Goal: Information Seeking & Learning: Learn about a topic

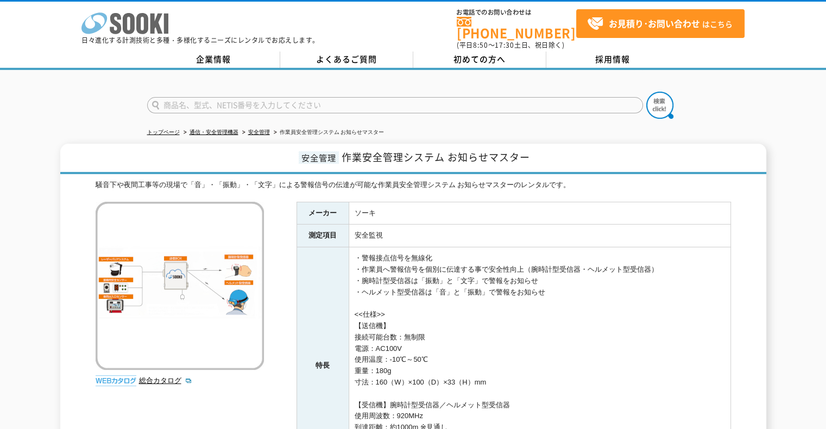
click at [135, 16] on icon "株式会社 ソーキ" at bounding box center [124, 23] width 87 height 22
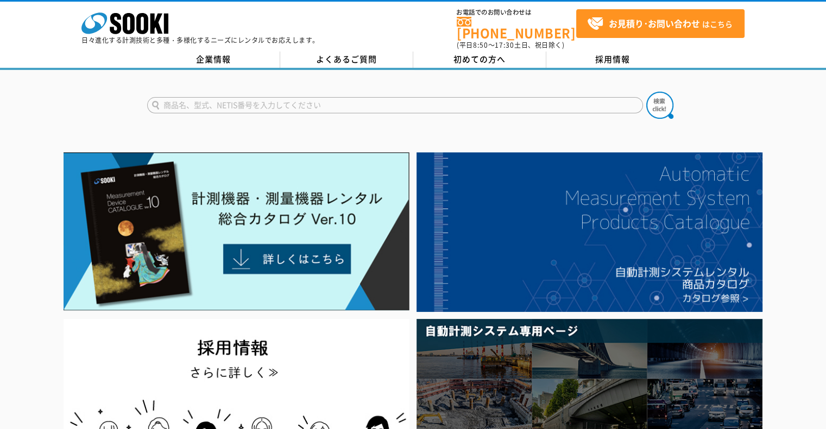
click at [232, 101] on input "text" at bounding box center [395, 105] width 496 height 16
type input "2Dセンサ"
click at [662, 96] on img at bounding box center [659, 105] width 27 height 27
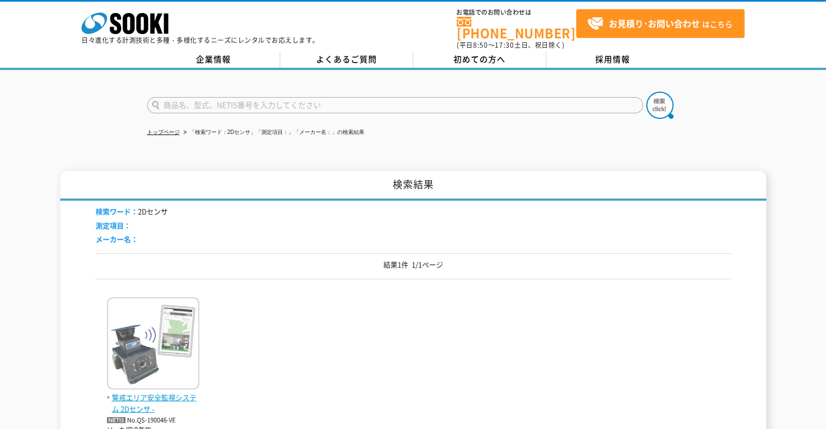
click at [145, 392] on span "警戒エリア安全監視システム 2Dセンサ -" at bounding box center [153, 403] width 92 height 23
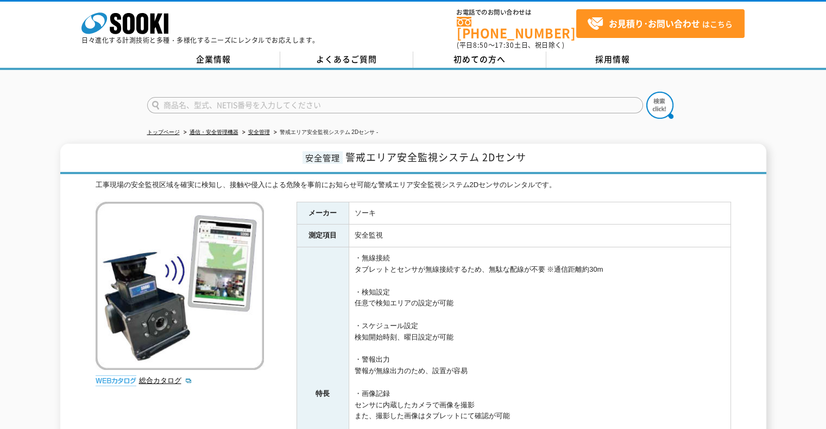
click at [353, 104] on input "text" at bounding box center [395, 105] width 496 height 16
type input "御"
type input "お知らせマスター"
click at [646, 92] on button at bounding box center [659, 105] width 27 height 27
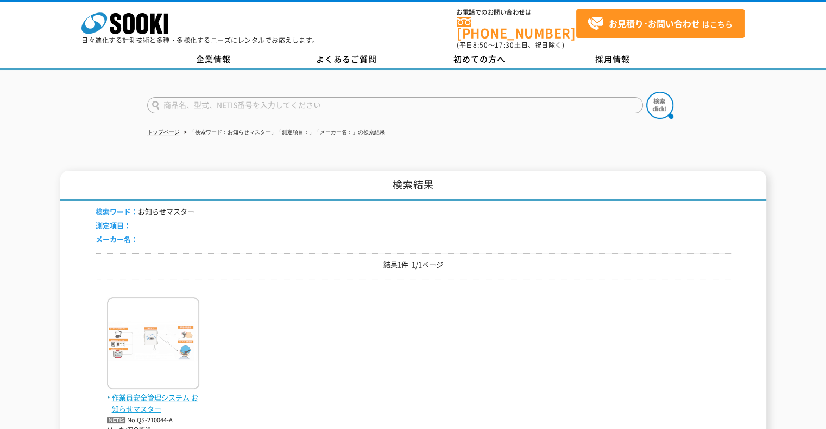
click at [189, 392] on span "作業員安全管理システム お知らせマスター" at bounding box center [153, 403] width 92 height 23
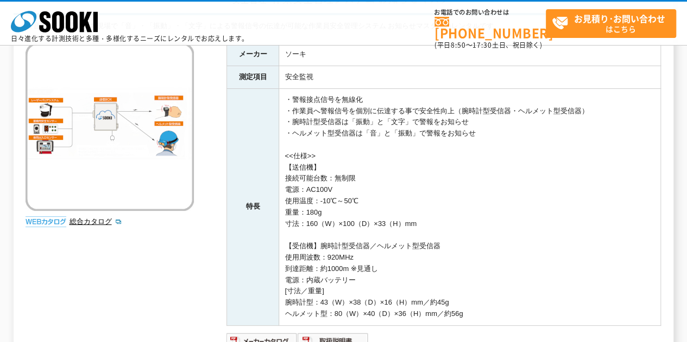
scroll to position [271, 0]
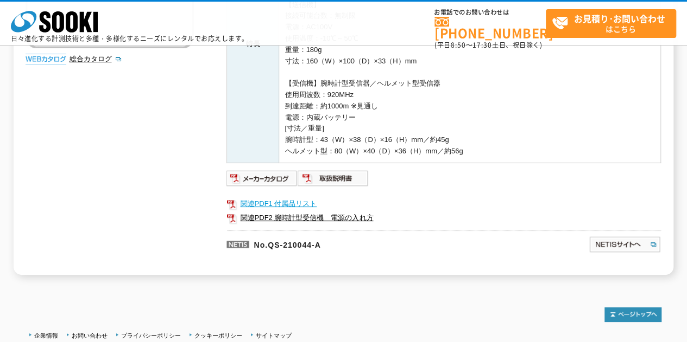
click at [299, 201] on link "関連PDF1 付属品リスト" at bounding box center [443, 204] width 434 height 14
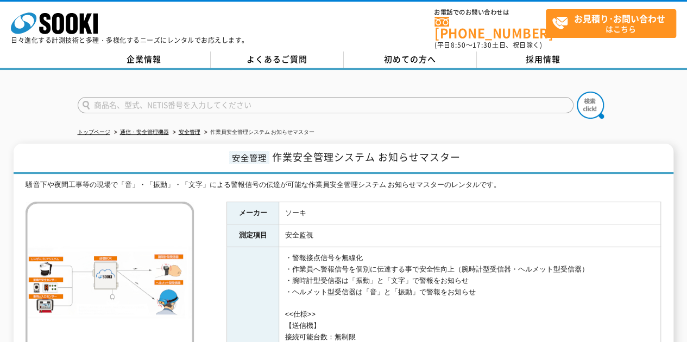
scroll to position [163, 0]
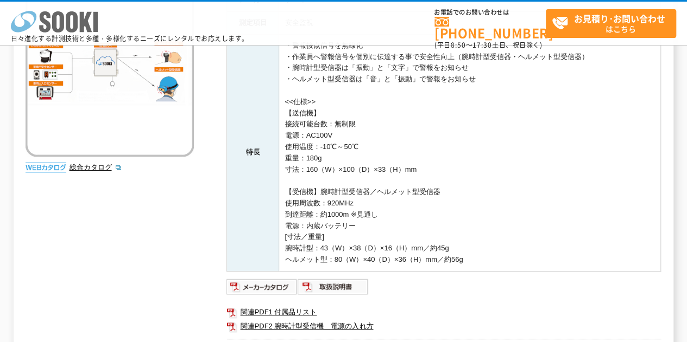
click at [66, 19] on icon at bounding box center [72, 21] width 12 height 21
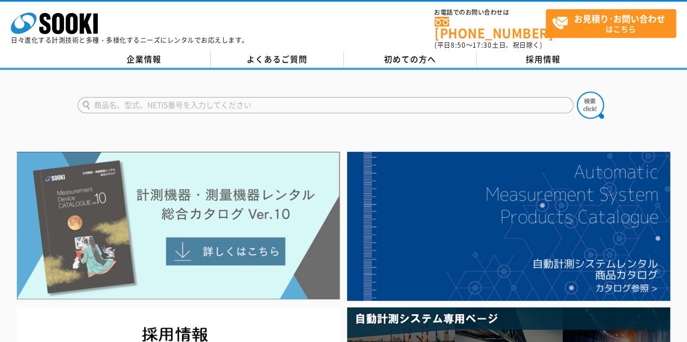
click at [177, 242] on img at bounding box center [178, 226] width 323 height 148
